Goal: Task Accomplishment & Management: Use online tool/utility

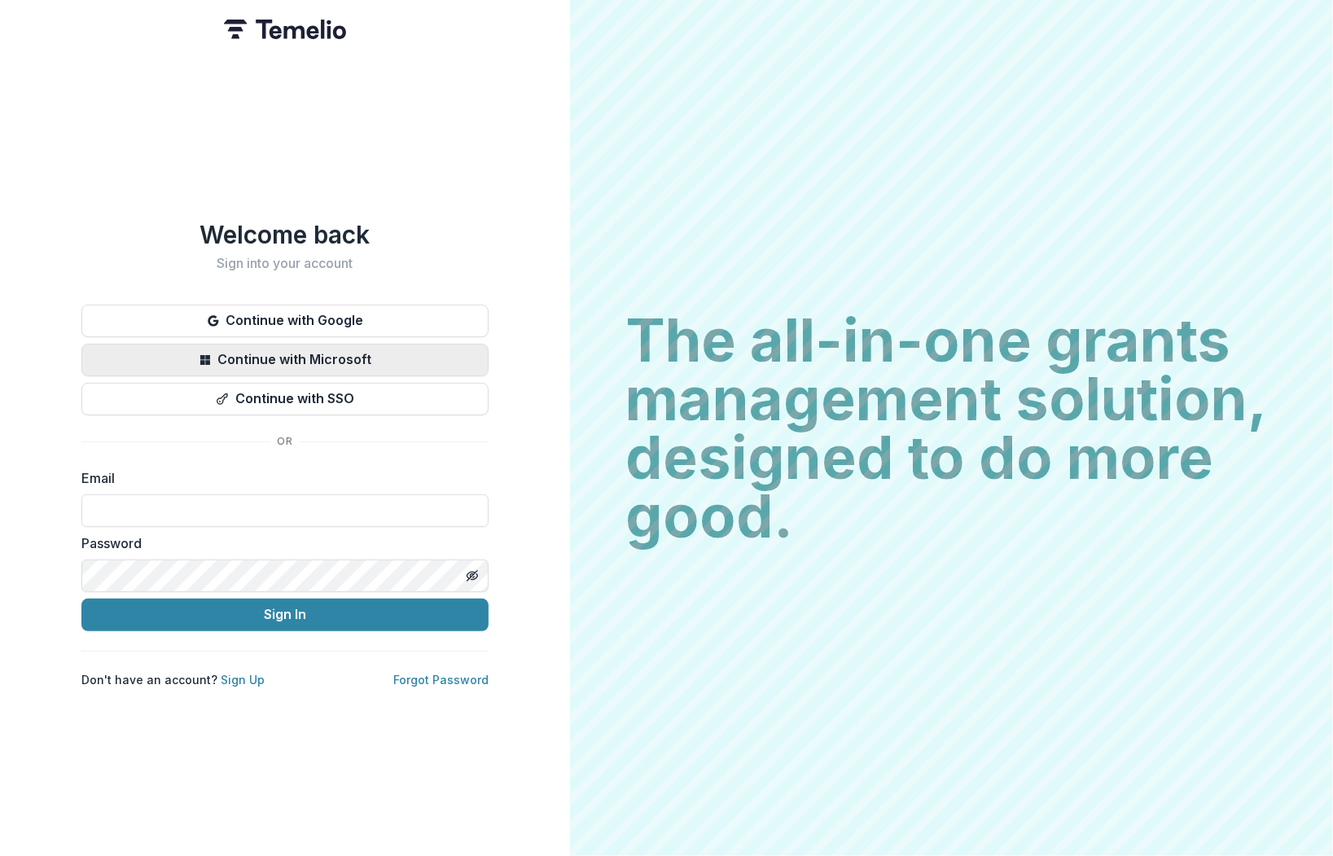
click at [309, 348] on button "Continue with Microsoft" at bounding box center [284, 360] width 407 height 33
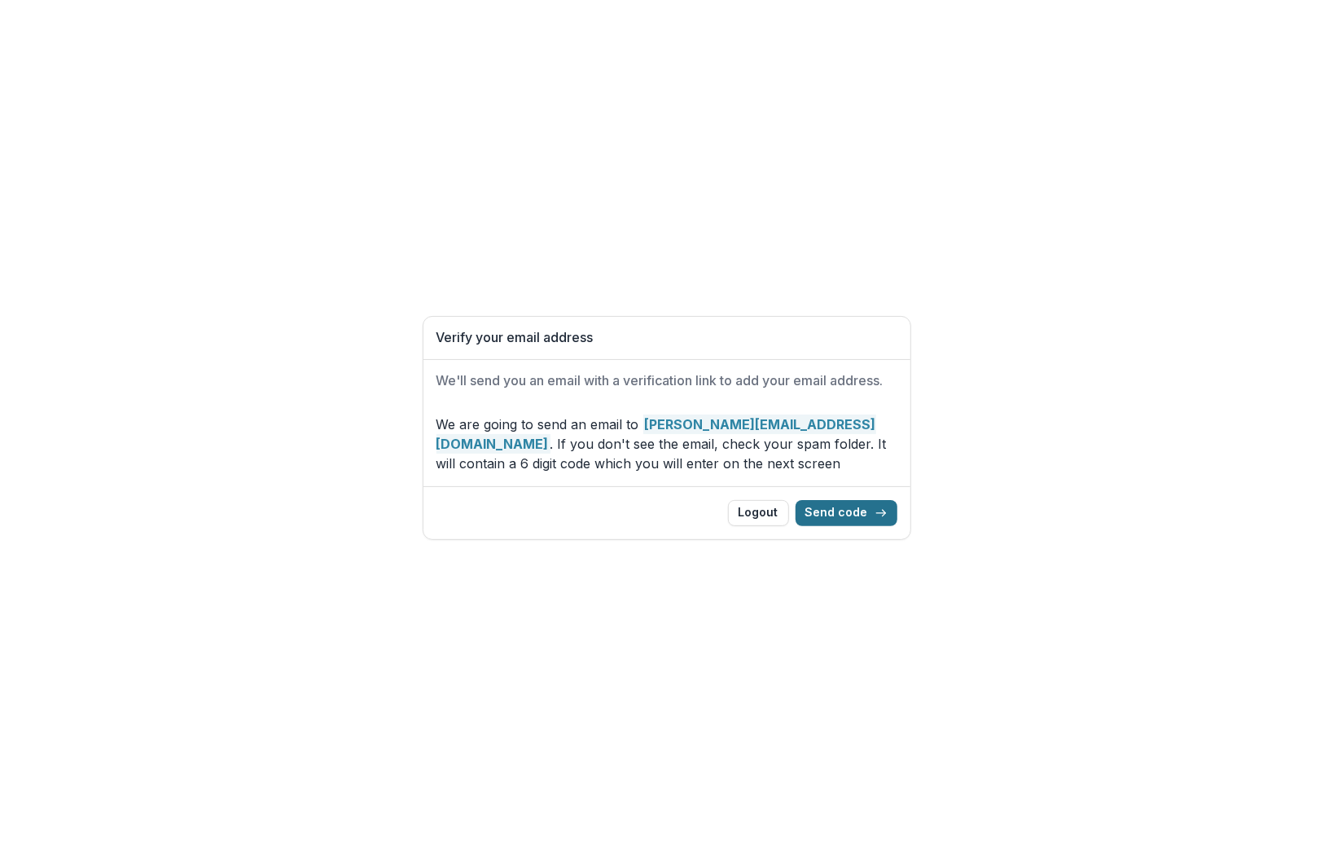
click at [836, 519] on button "Send code" at bounding box center [846, 513] width 102 height 26
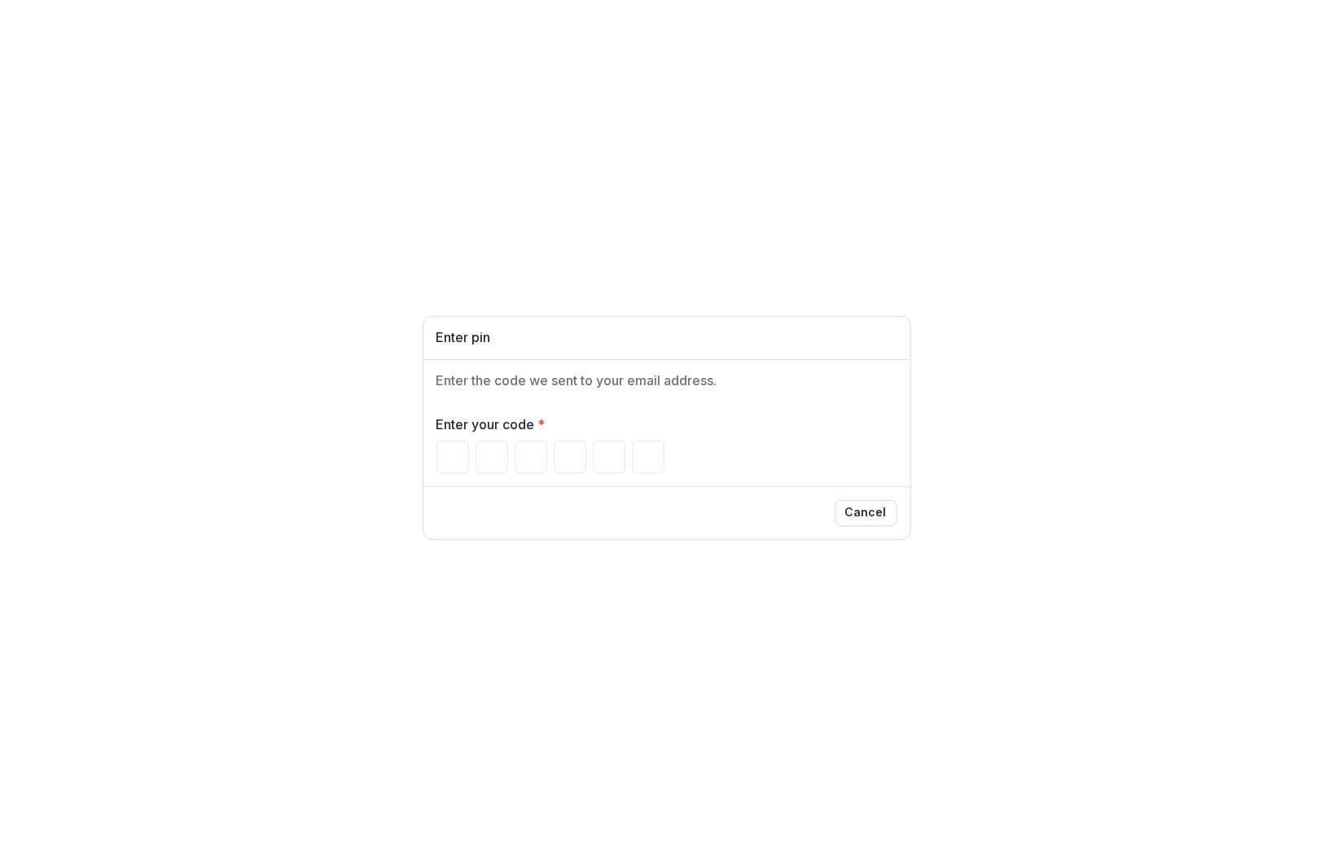
drag, startPoint x: 64, startPoint y: 435, endPoint x: 146, endPoint y: 431, distance: 81.5
click at [64, 434] on div "Enter pin Enter the code we sent to your email address. Enter your code * Cancel" at bounding box center [666, 428] width 1333 height 856
click at [455, 450] on input "Please enter your pin code" at bounding box center [452, 456] width 33 height 33
paste input "******"
type input "*"
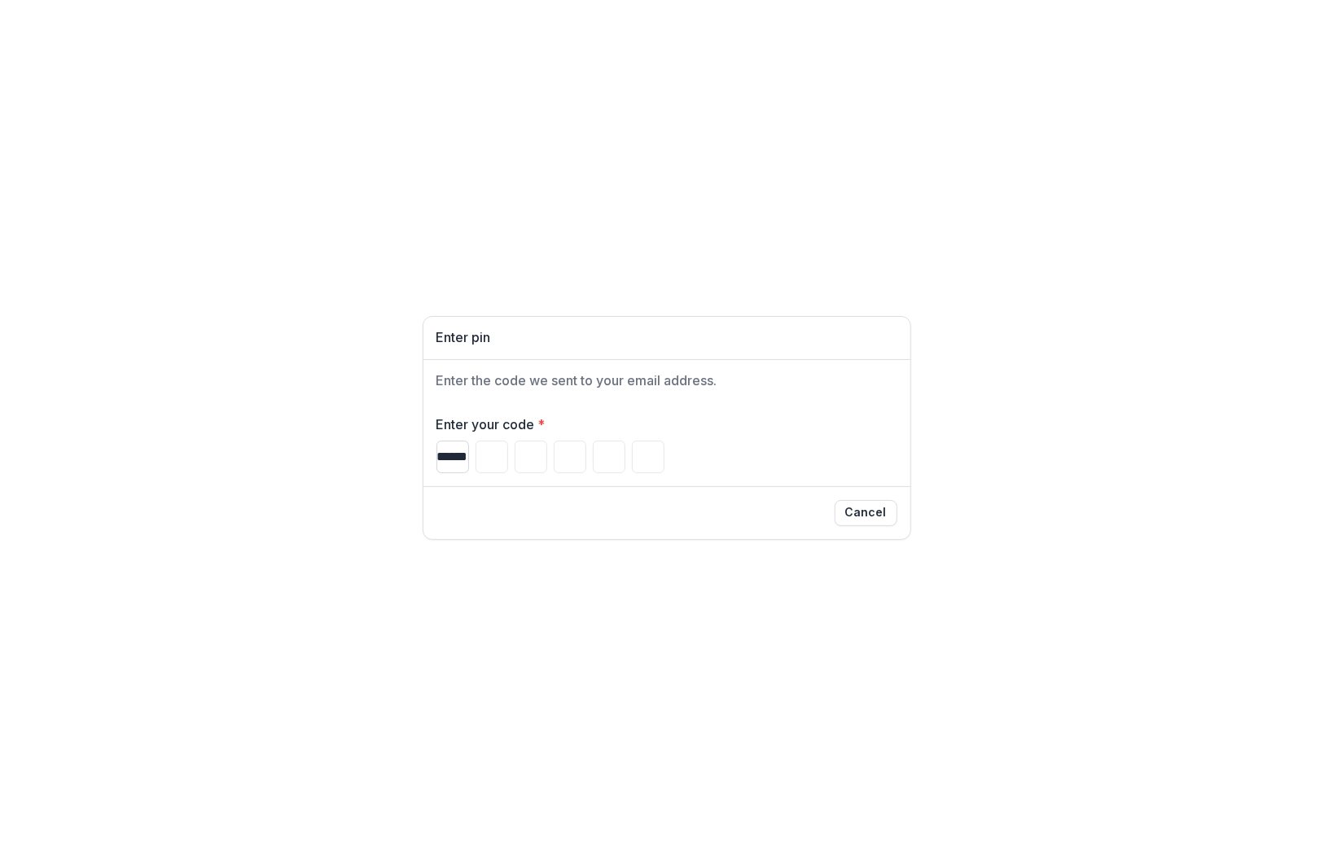
type input "*"
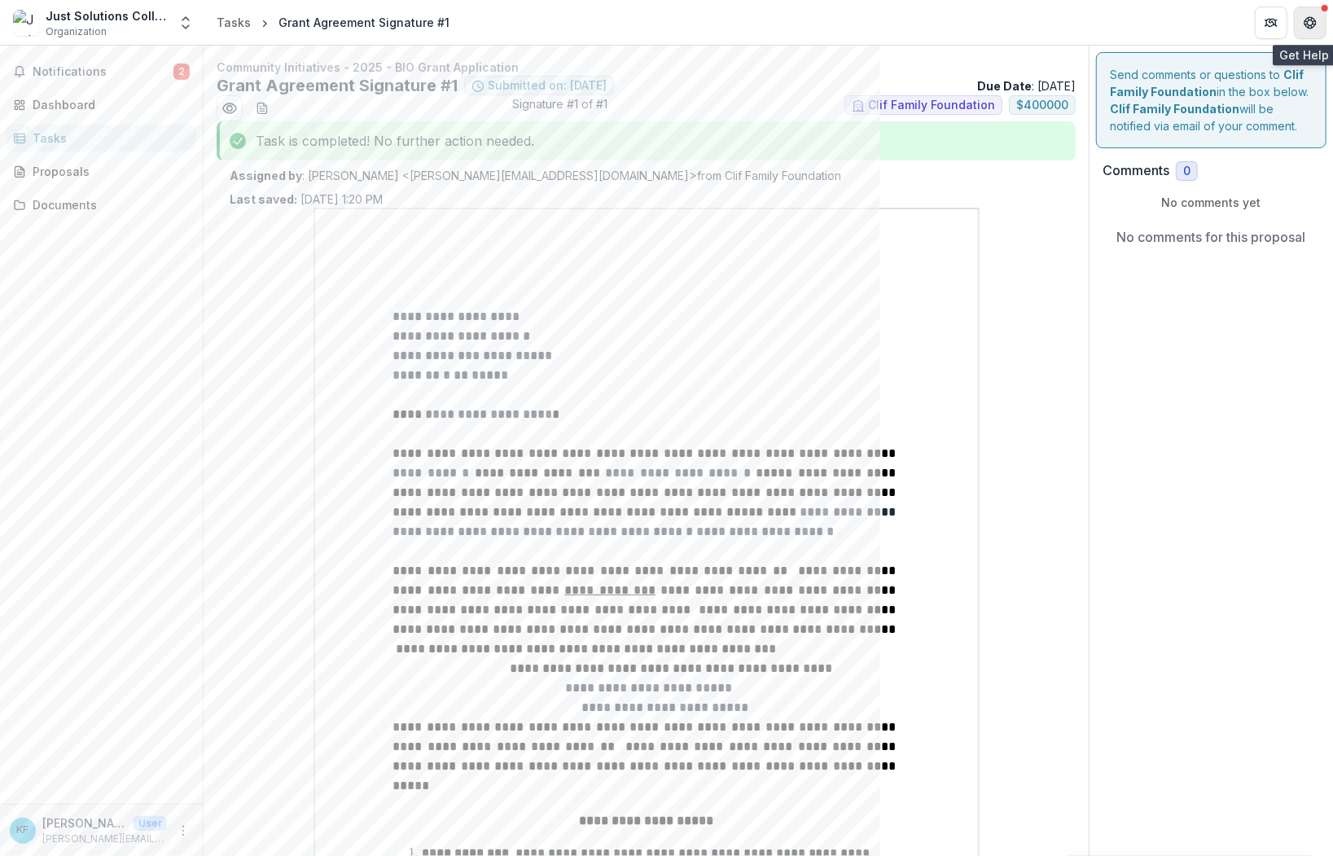
click at [1323, 22] on button "Get Help" at bounding box center [1310, 23] width 33 height 33
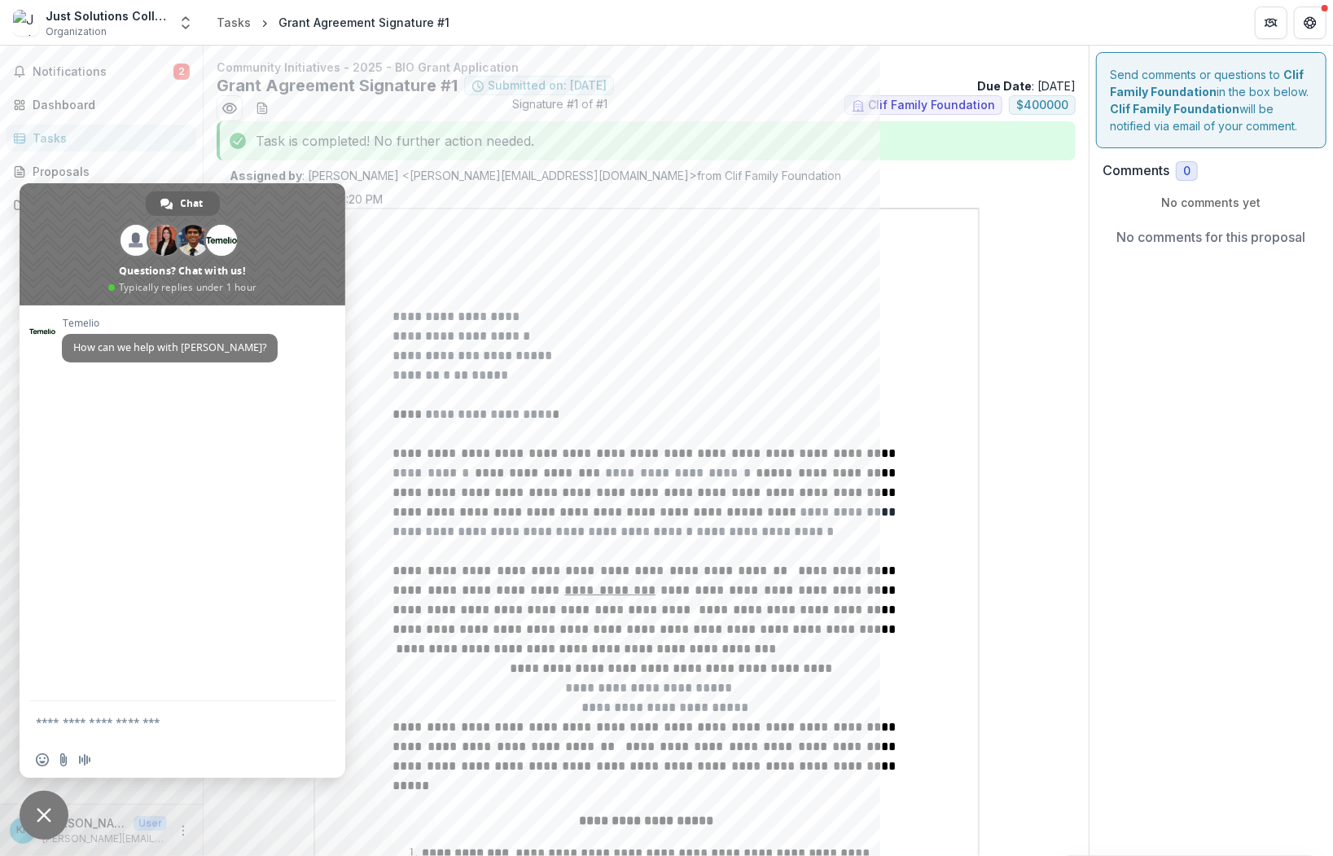
click at [659, 323] on p "**********" at bounding box center [646, 317] width 506 height 20
click at [656, 392] on p at bounding box center [646, 395] width 506 height 20
click at [660, 390] on p at bounding box center [646, 395] width 506 height 20
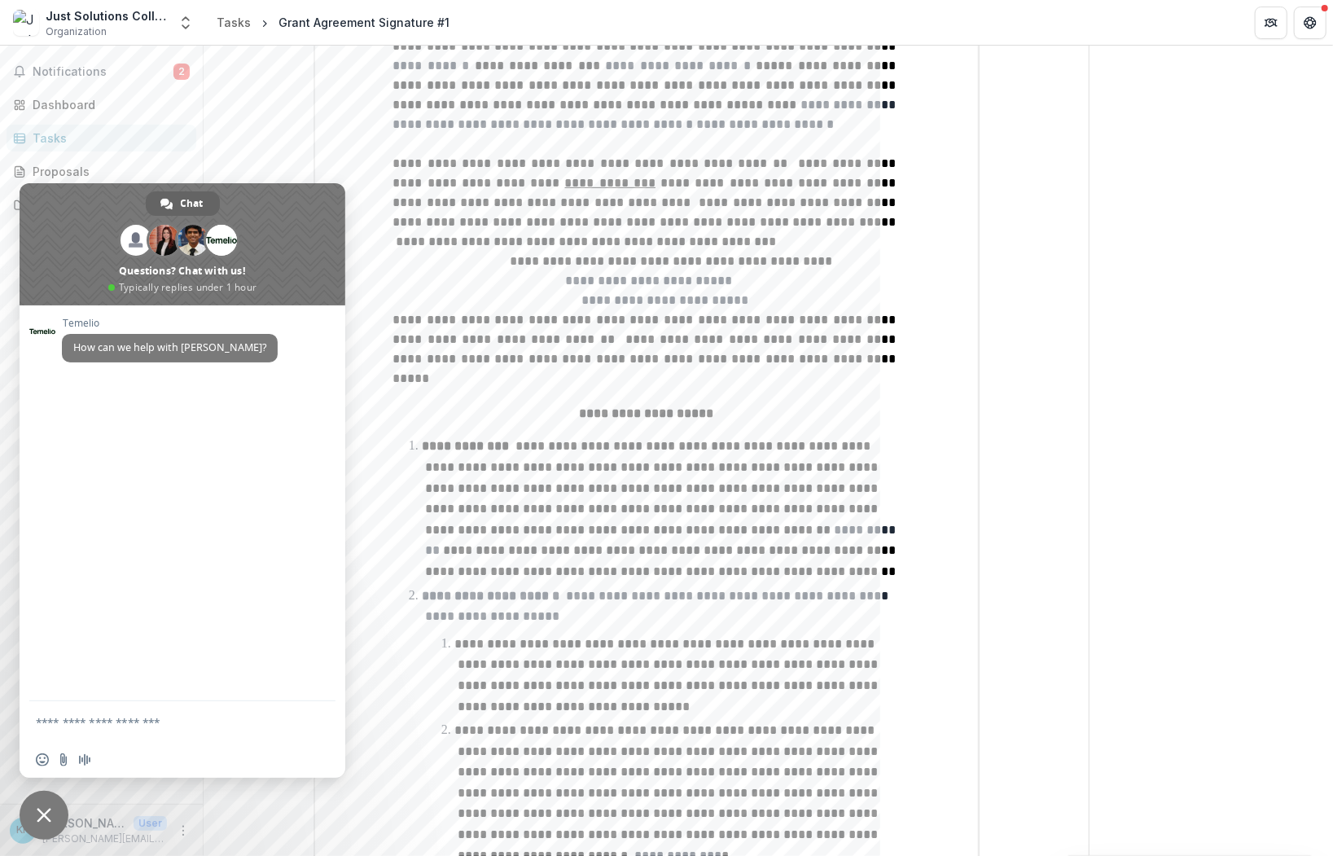
scroll to position [336, 0]
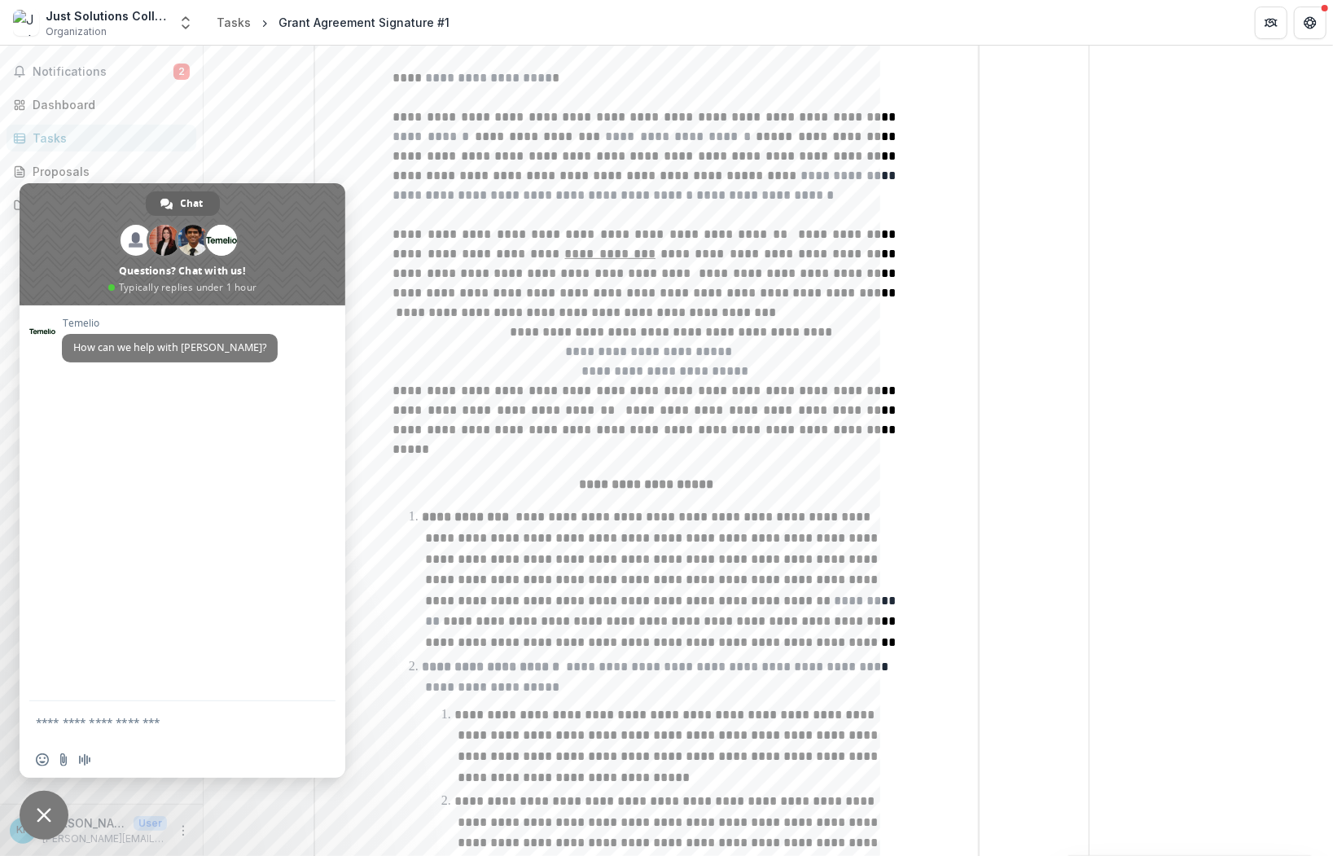
drag, startPoint x: 660, startPoint y: 390, endPoint x: 592, endPoint y: 392, distance: 68.4
click at [592, 404] on span "**********" at bounding box center [646, 429] width 506 height 51
click at [42, 808] on span "Close chat" at bounding box center [44, 815] width 15 height 15
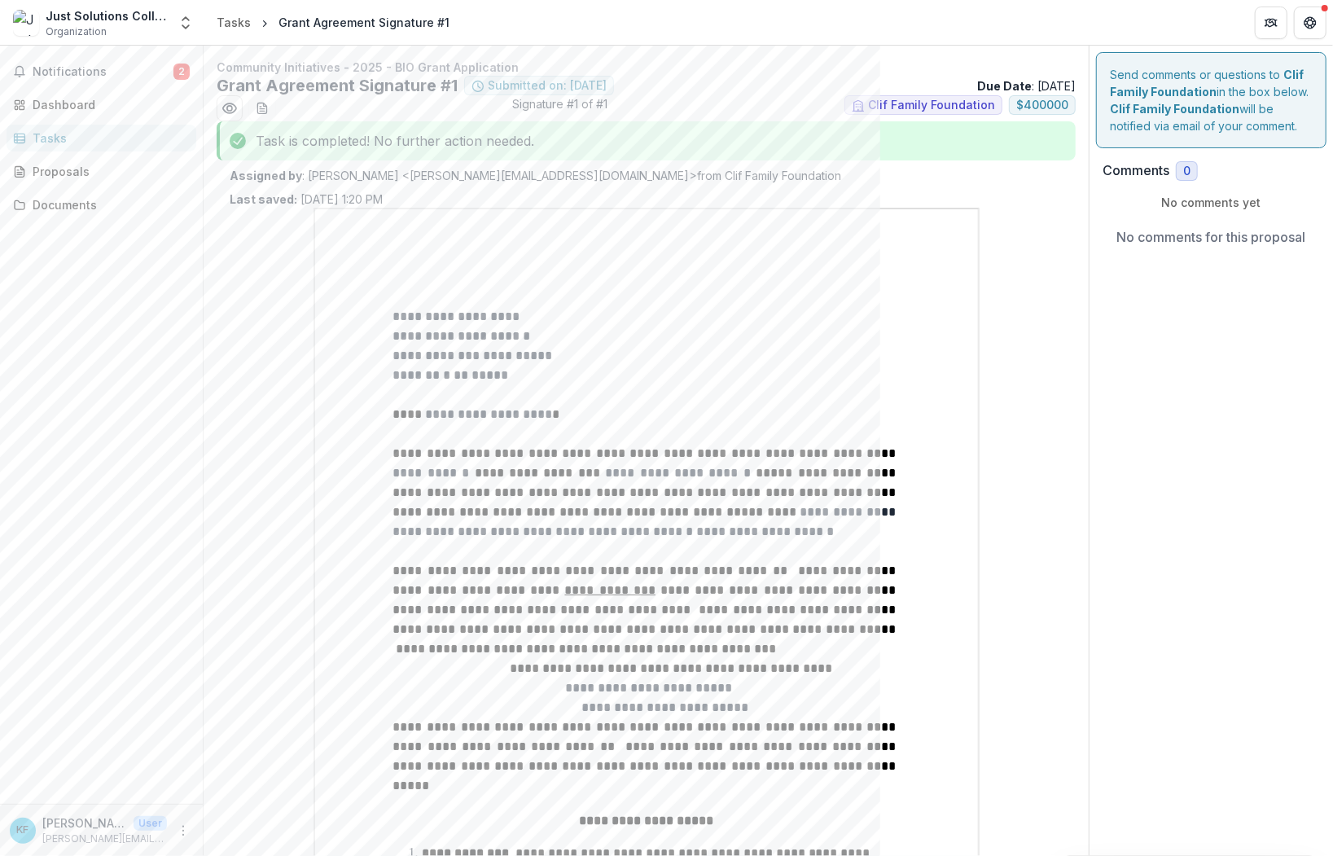
scroll to position [0, 0]
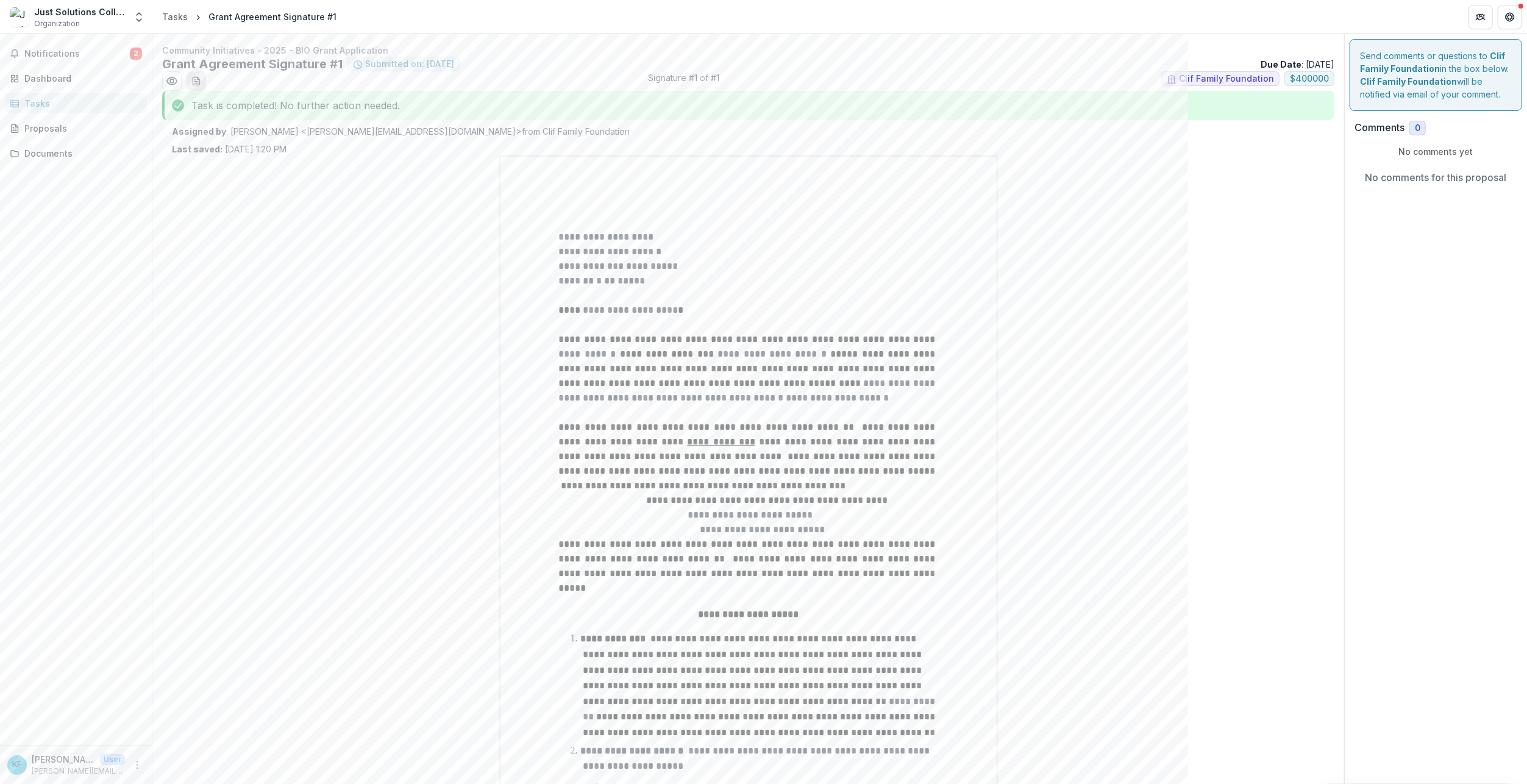
drag, startPoint x: 626, startPoint y: 256, endPoint x: 197, endPoint y: 82, distance: 462.9
click at [197, 82] on icon "download-word-button" at bounding box center [196, 81] width 10 height 10
click at [174, 88] on button "Preview 756a27dd-6c71-44c3-bd2b-bab2cd8b3d34.pdf" at bounding box center [172, 81] width 19 height 19
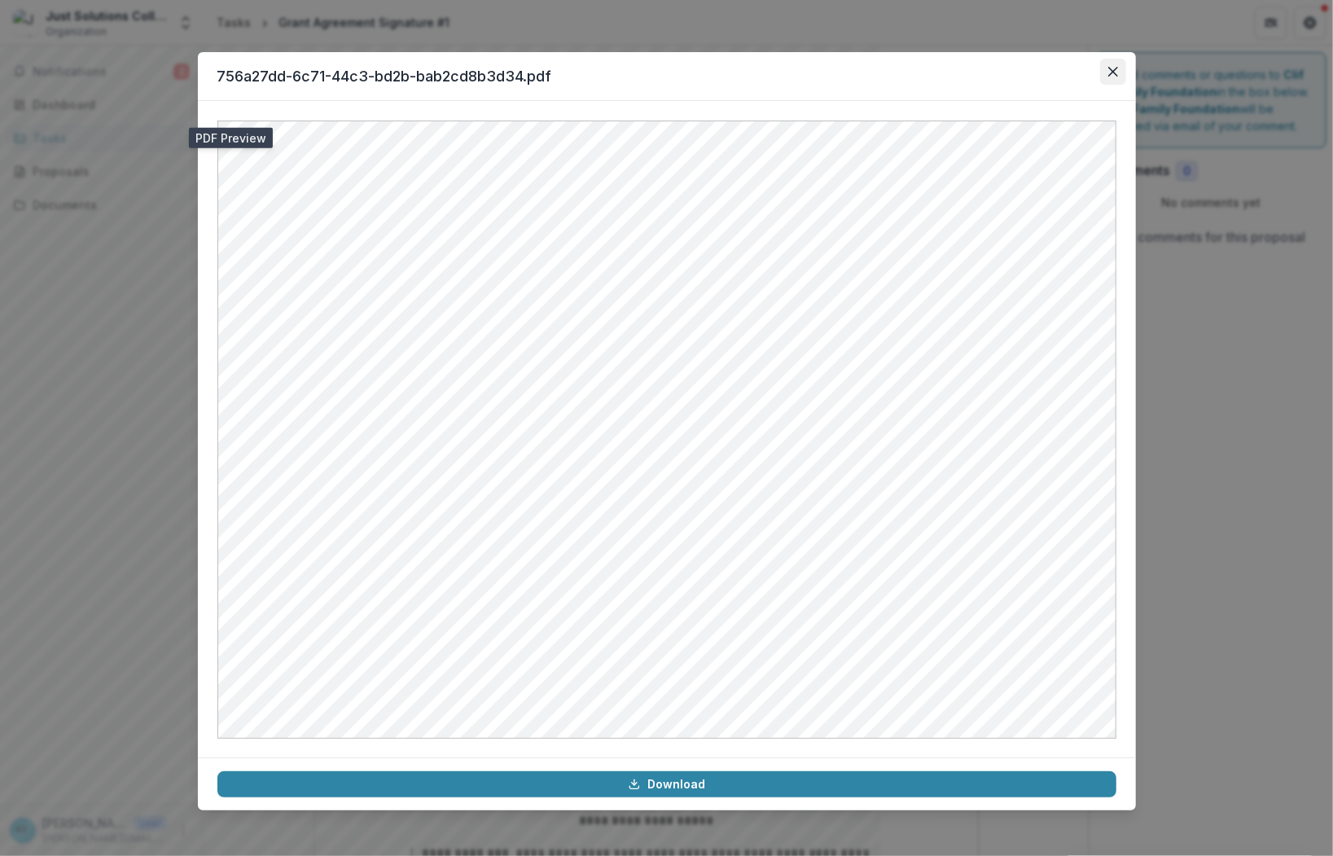
click at [1115, 69] on icon "Close" at bounding box center [1112, 72] width 10 height 10
